Goal: Register for event/course

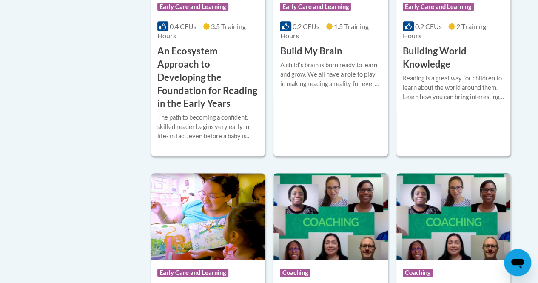
scroll to position [141, 0]
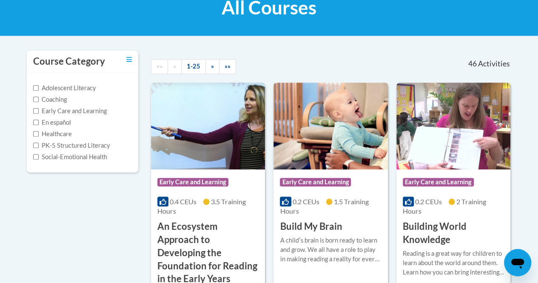
click at [332, 202] on icon at bounding box center [329, 201] width 7 height 7
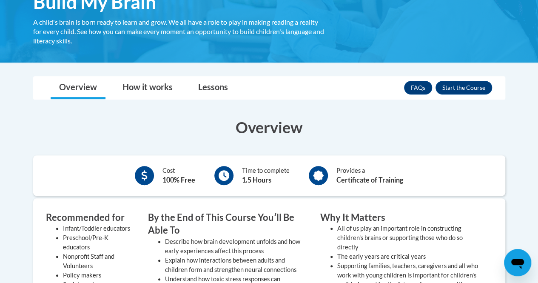
scroll to position [157, 0]
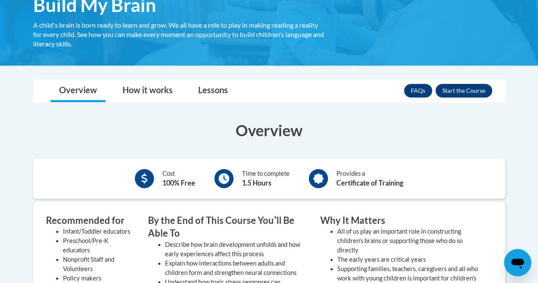
click at [472, 90] on button "Enroll" at bounding box center [464, 91] width 57 height 14
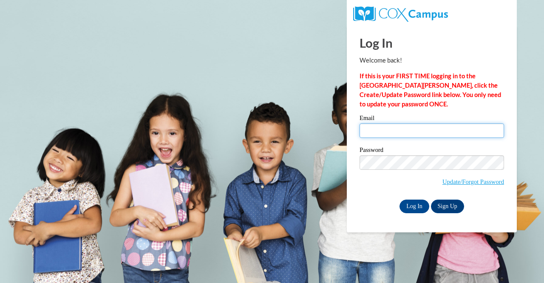
click at [382, 131] on input "Email" at bounding box center [432, 130] width 145 height 14
type input "afox31@students.kennesaw.edu"
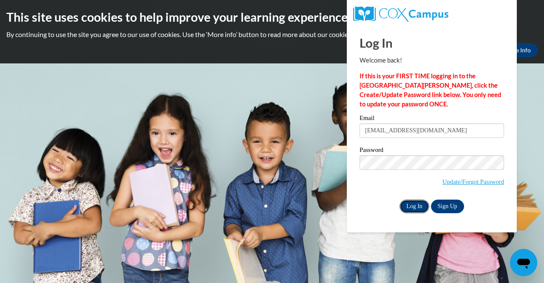
click at [419, 211] on input "Log In" at bounding box center [415, 206] width 30 height 14
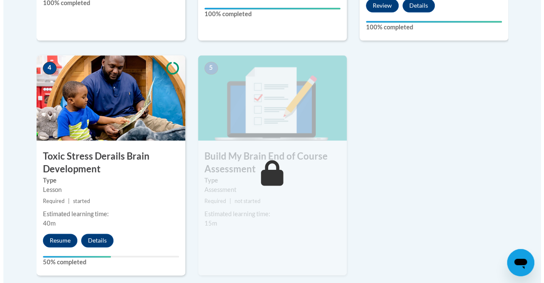
scroll to position [469, 0]
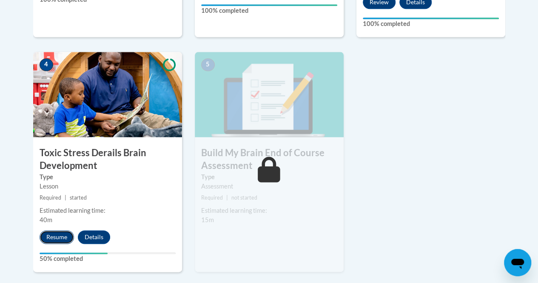
click at [48, 237] on button "Resume" at bounding box center [57, 237] width 34 height 14
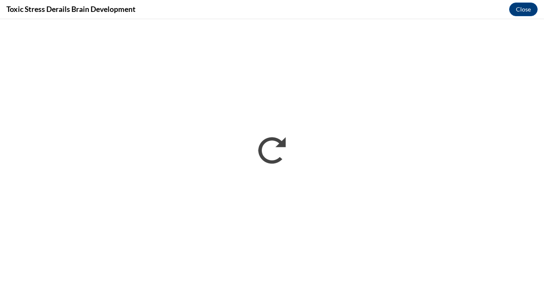
scroll to position [0, 0]
